Goal: Transaction & Acquisition: Download file/media

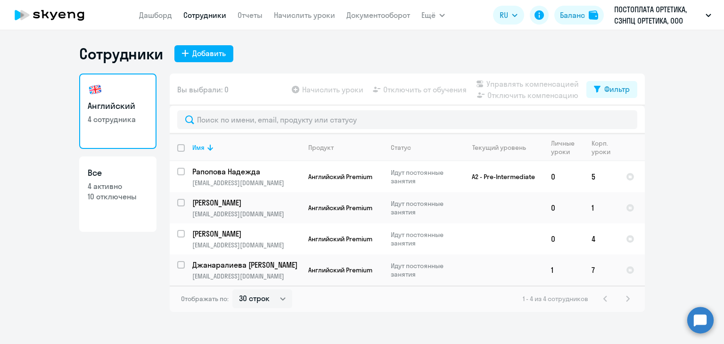
select select "30"
click at [379, 16] on link "Документооборот" at bounding box center [378, 14] width 64 height 9
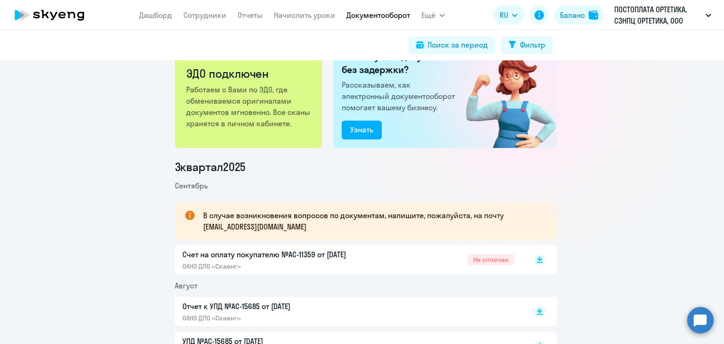
scroll to position [47, 0]
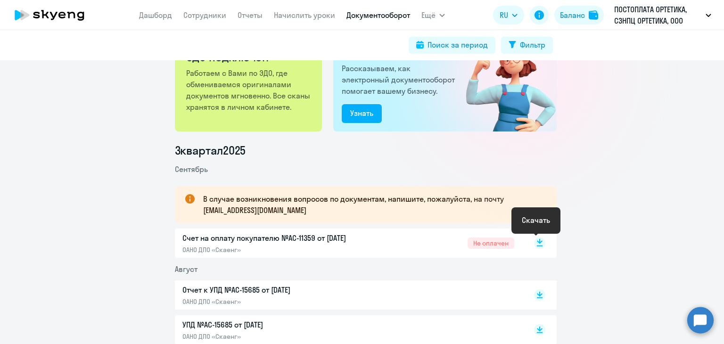
click at [537, 241] on icon at bounding box center [540, 241] width 6 height 5
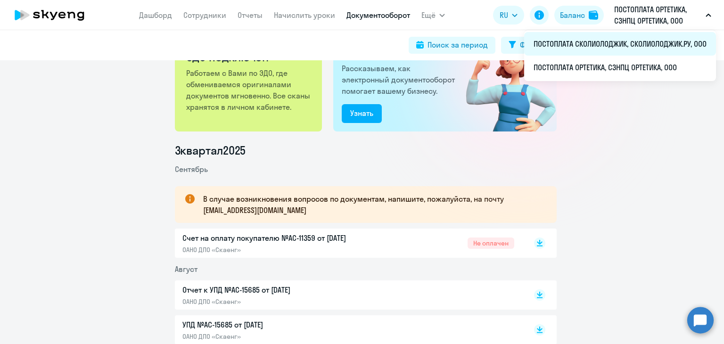
click at [588, 36] on li "ПОСТОПЛАТА СКОЛИОЛОДЖИК, СКОЛИОЛОДЖИК.РУ, ООО" at bounding box center [620, 44] width 192 height 24
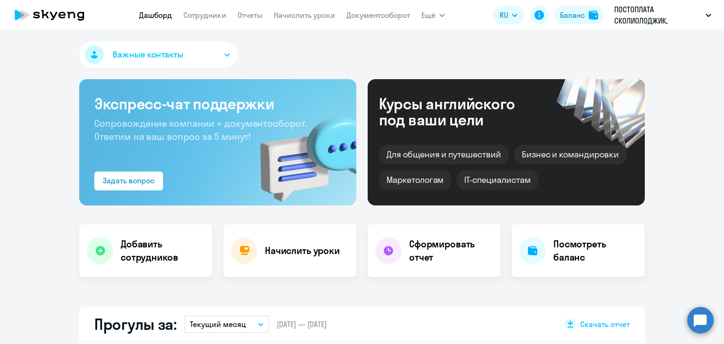
select select "30"
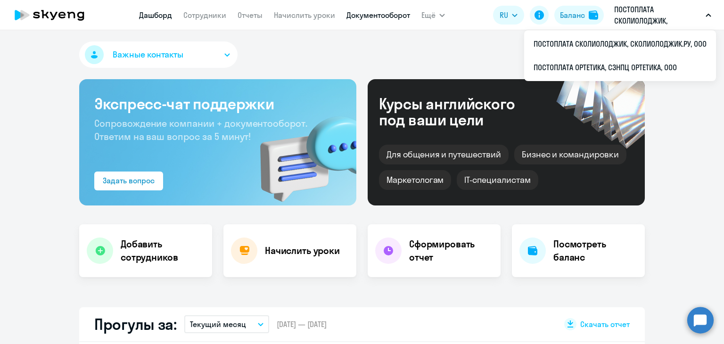
click at [369, 14] on link "Документооборот" at bounding box center [378, 14] width 64 height 9
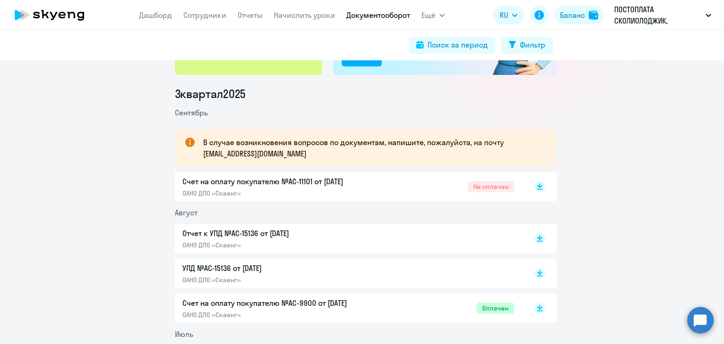
scroll to position [94, 0]
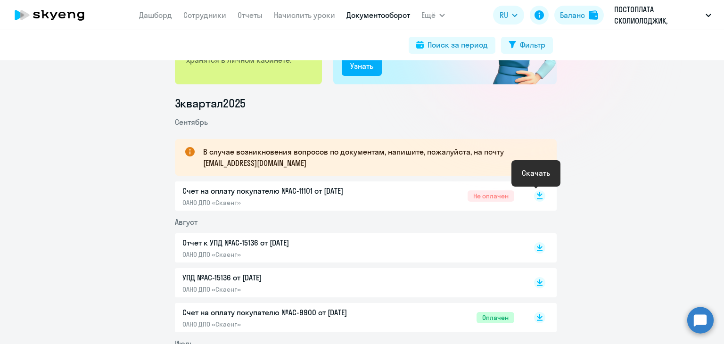
click at [534, 195] on rect at bounding box center [539, 195] width 11 height 11
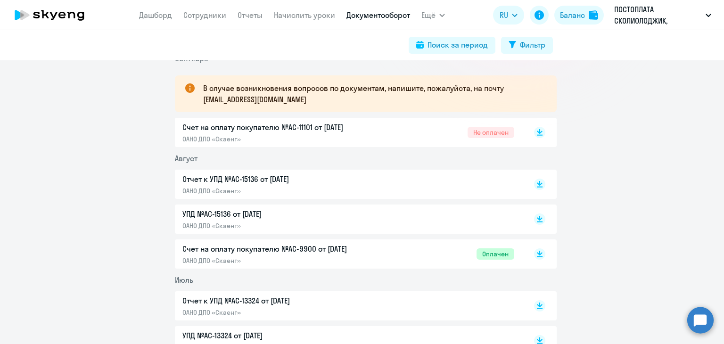
scroll to position [188, 0]
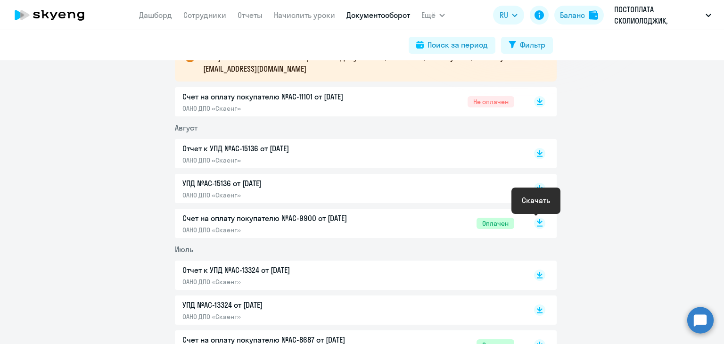
click at [538, 224] on rect at bounding box center [539, 223] width 11 height 11
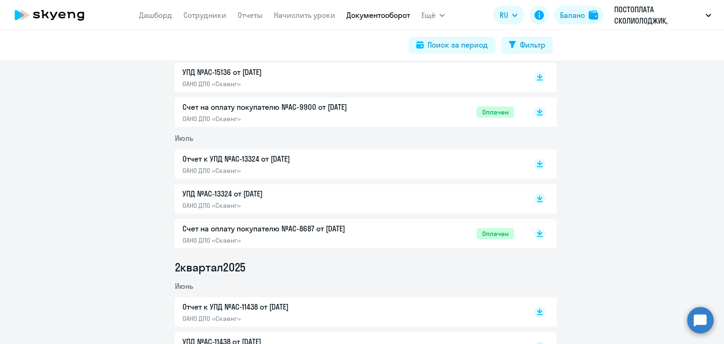
scroll to position [330, 0]
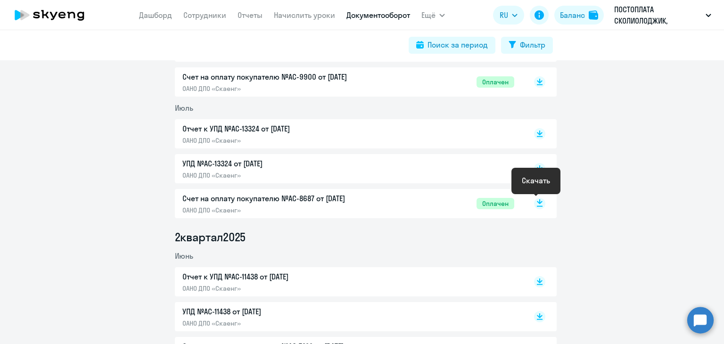
click at [536, 204] on rect at bounding box center [539, 203] width 11 height 11
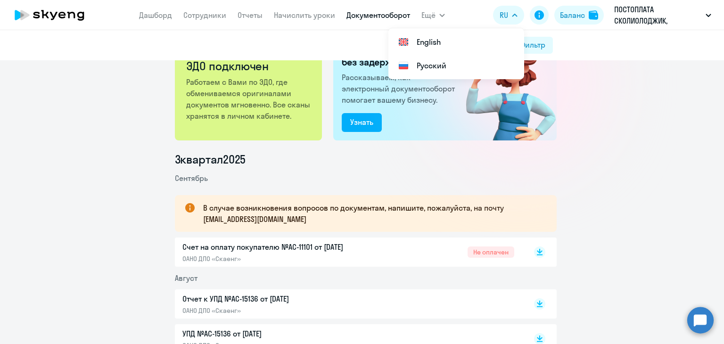
scroll to position [0, 0]
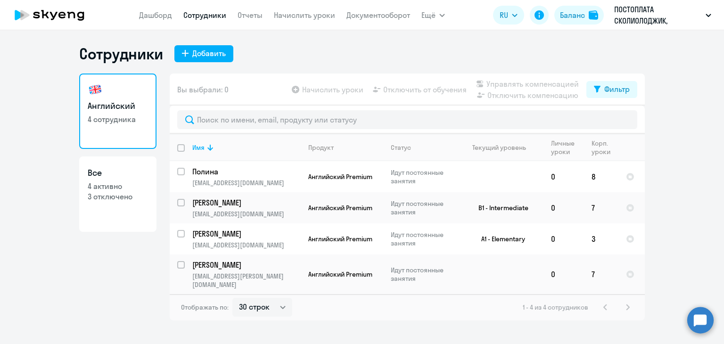
select select "30"
